Goal: Information Seeking & Learning: Learn about a topic

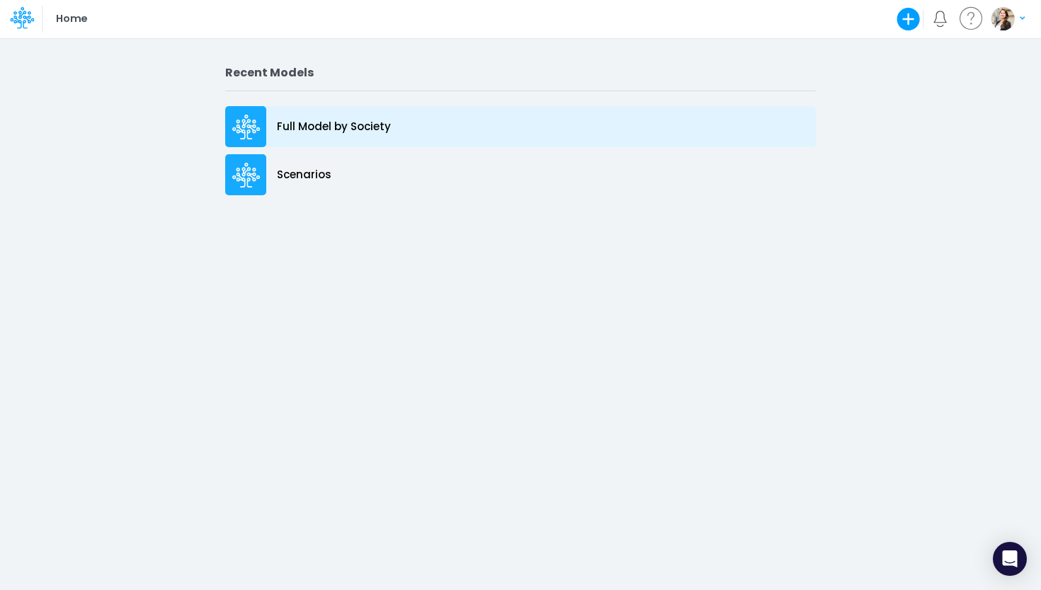
click at [382, 129] on p "Full Model by Society" at bounding box center [334, 127] width 114 height 16
